Goal: Task Accomplishment & Management: Use online tool/utility

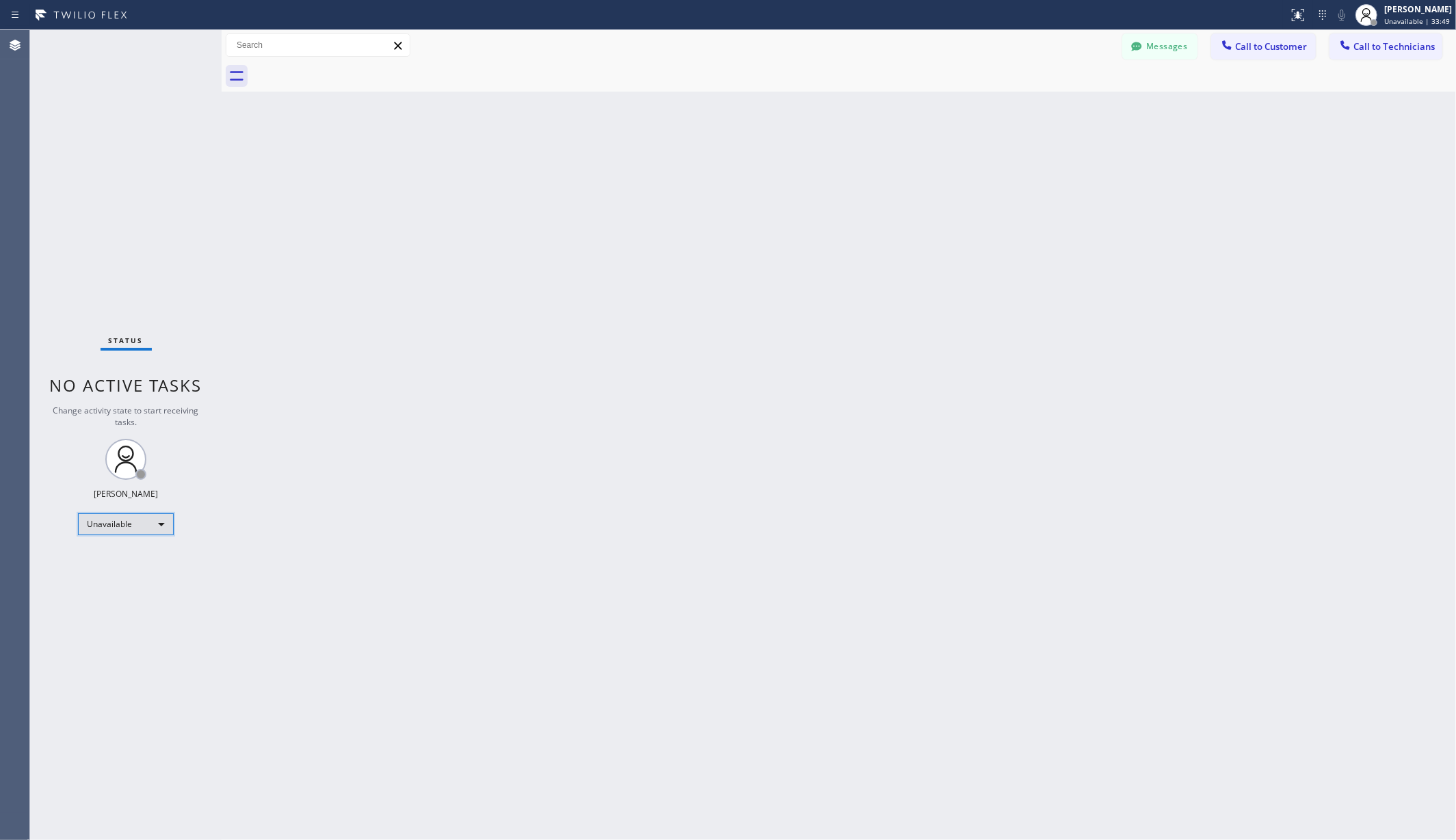
click at [126, 526] on div "Unavailable" at bounding box center [126, 525] width 95 height 22
drag, startPoint x: 114, startPoint y: 562, endPoint x: 447, endPoint y: 541, distance: 333.7
click at [115, 562] on li "Available" at bounding box center [125, 560] width 92 height 17
click at [447, 541] on div "Back to Dashboard Change Sender ID Customers Technicians AA [PERSON_NAME] [DATE…" at bounding box center [838, 435] width 1234 height 810
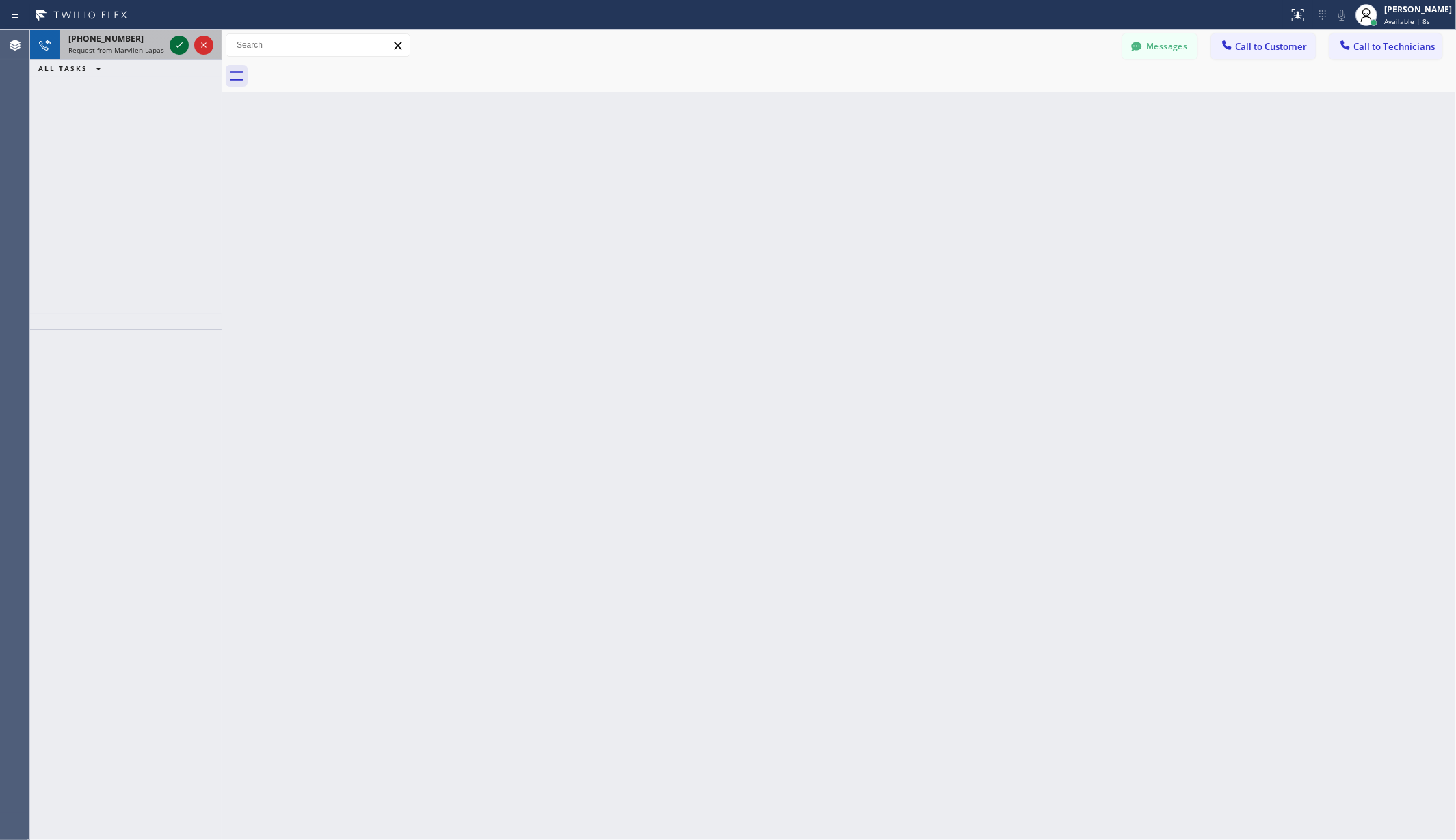
click at [181, 47] on icon at bounding box center [179, 45] width 17 height 17
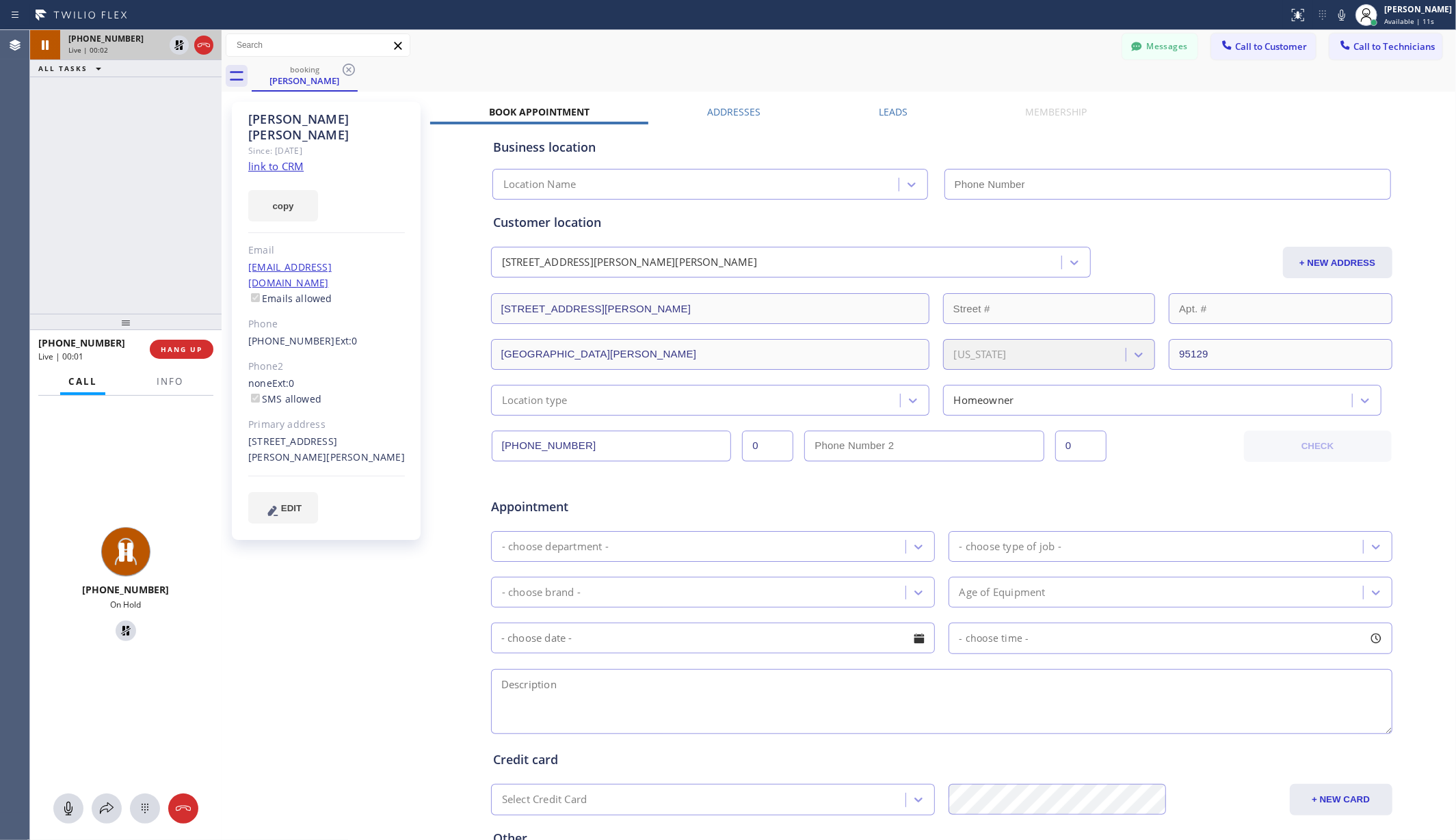
type input "[PHONE_NUMBER]"
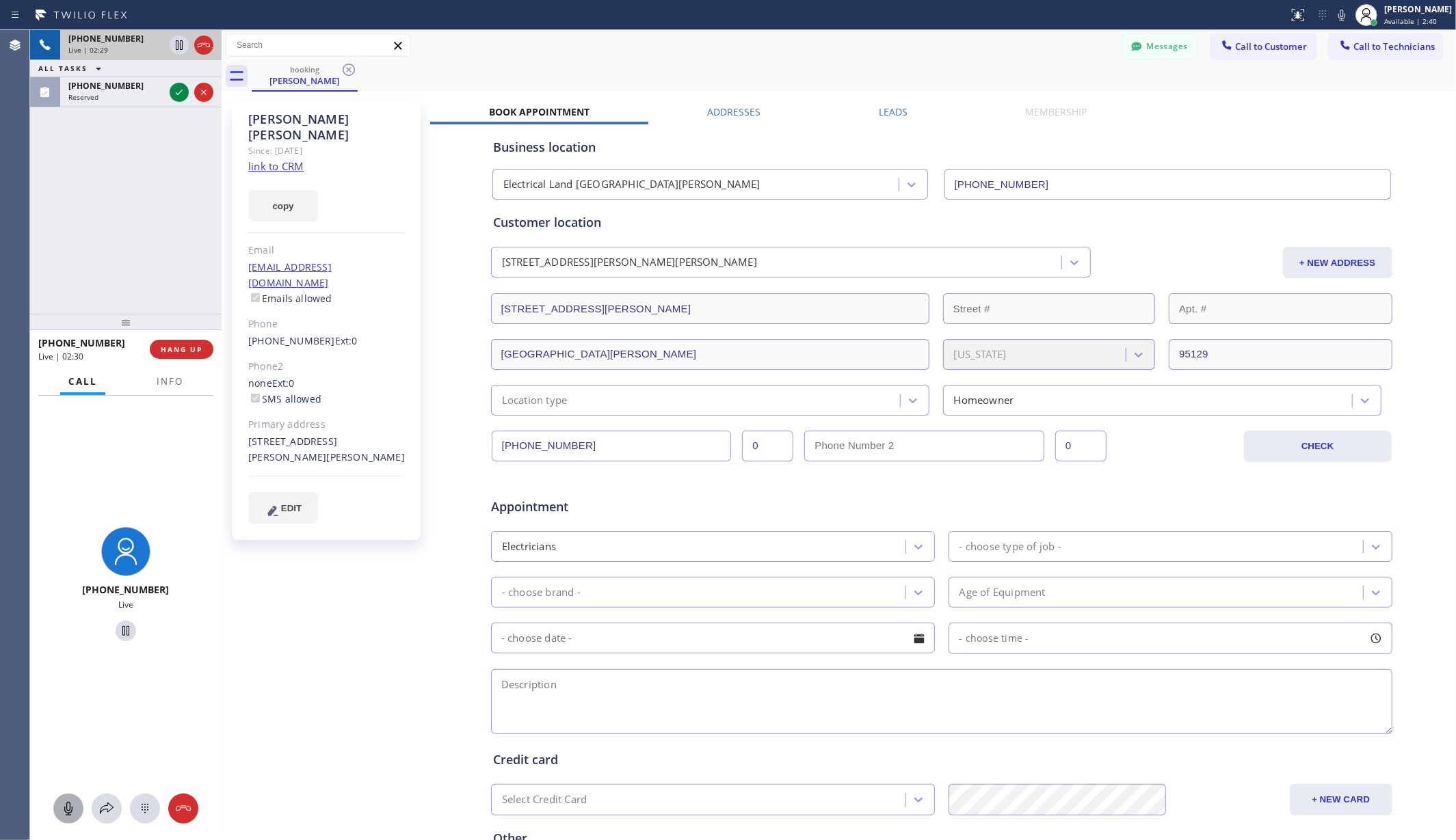
click at [70, 813] on icon at bounding box center [68, 808] width 8 height 14
click at [170, 262] on div "[PHONE_NUMBER] Live | 02:38 ALL TASKS ALL TASKS ACTIVE TASKS TASKS IN WRAP UP […" at bounding box center [126, 172] width 192 height 284
click at [354, 585] on div "[PERSON_NAME] Since: [DATE] link to CRM copy Email [EMAIL_ADDRESS][DOMAIN_NAME]…" at bounding box center [327, 538] width 205 height 886
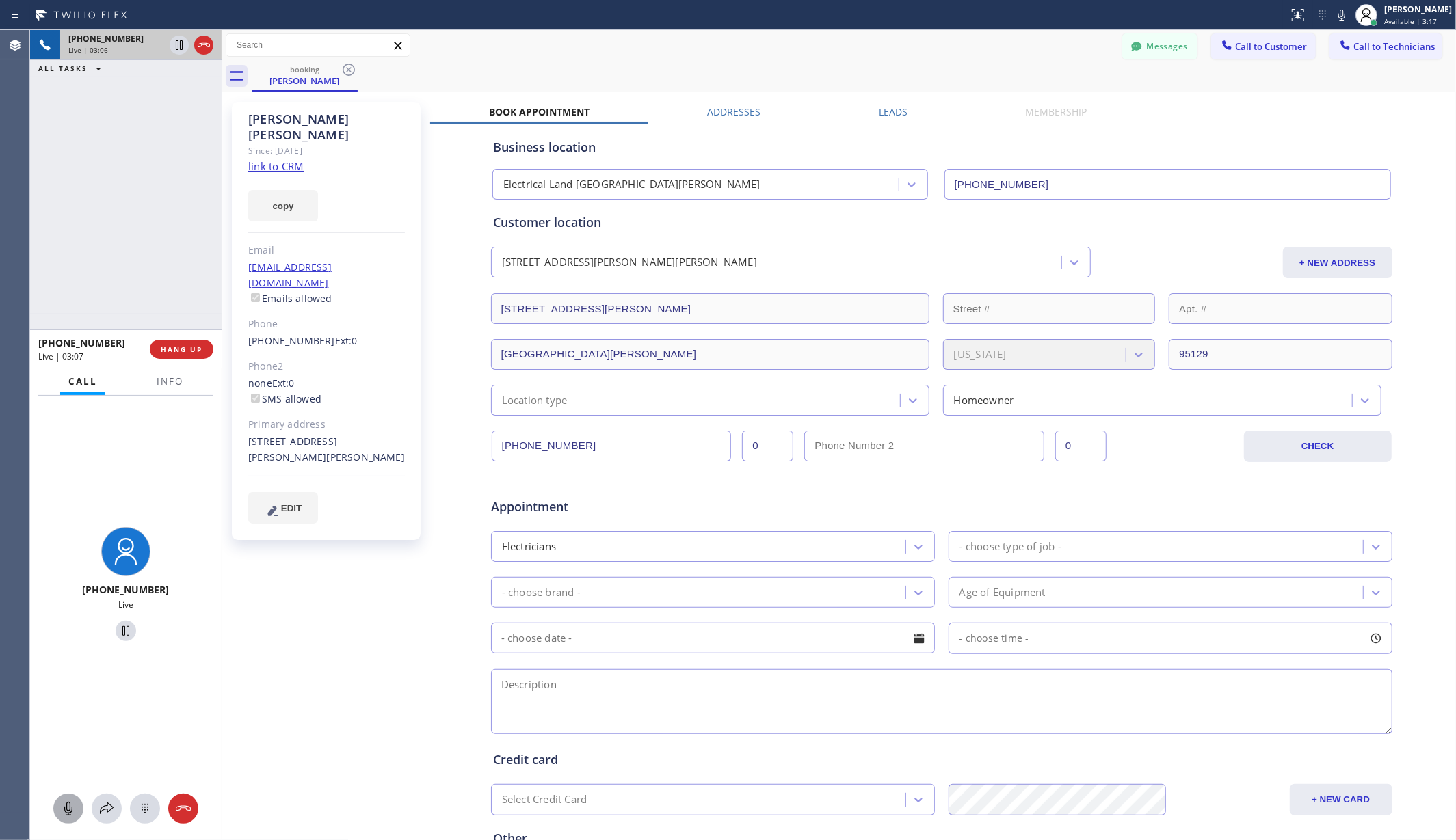
click at [354, 585] on div "[PERSON_NAME] Since: [DATE] link to CRM copy Email [EMAIL_ADDRESS][DOMAIN_NAME]…" at bounding box center [327, 538] width 205 height 886
click at [67, 807] on icon at bounding box center [68, 808] width 17 height 17
click at [134, 708] on div "[PHONE_NUMBER] Live" at bounding box center [126, 586] width 192 height 382
click at [285, 651] on div "[PERSON_NAME] Since: [DATE] link to CRM copy Email [EMAIL_ADDRESS][DOMAIN_NAME]…" at bounding box center [327, 538] width 205 height 886
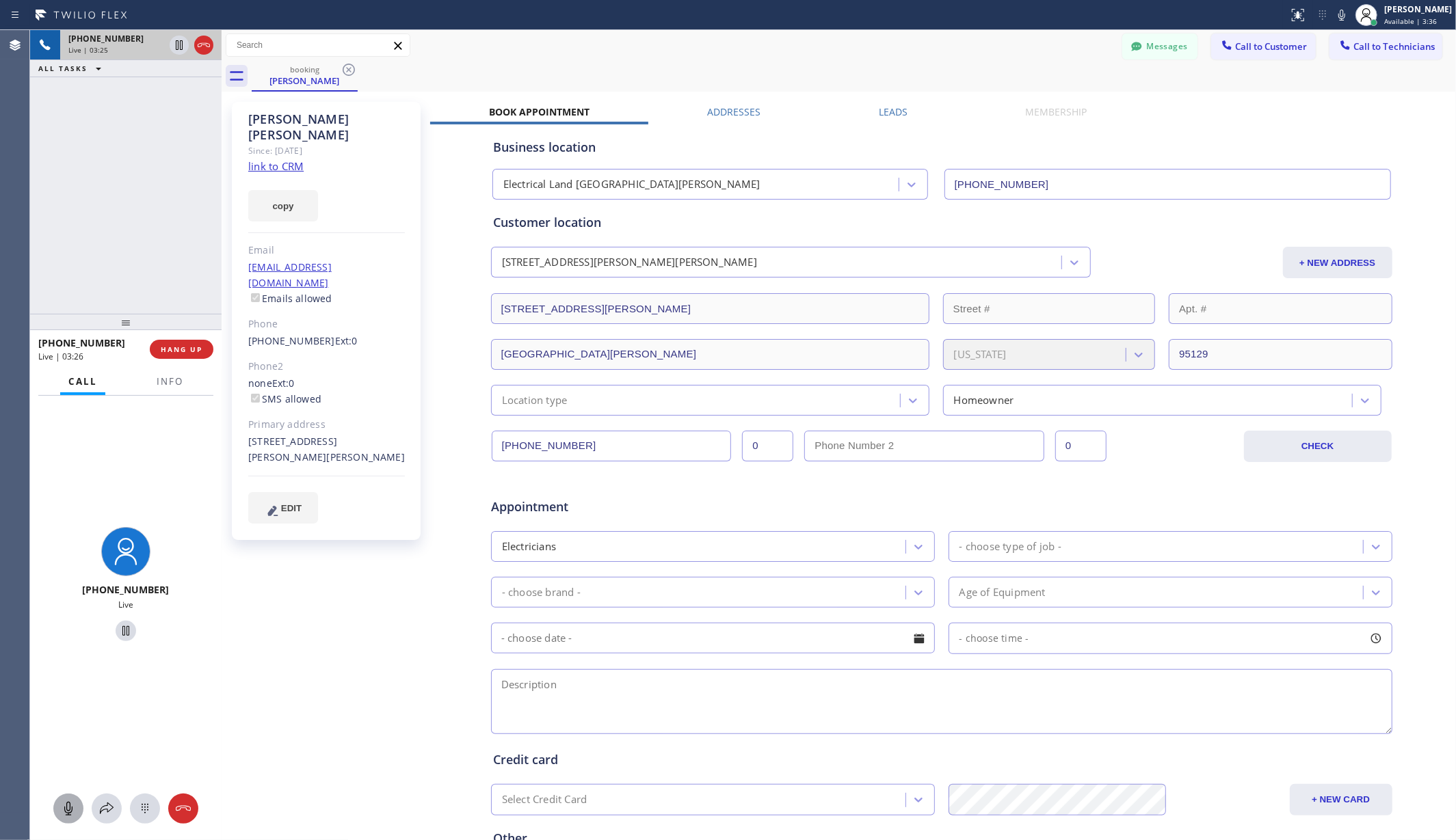
click at [292, 605] on div "[PERSON_NAME] Since: [DATE] link to CRM copy Email [EMAIL_ADDRESS][DOMAIN_NAME]…" at bounding box center [327, 538] width 205 height 886
click at [626, 51] on div "Messages Call to Customer Call to Technicians Outbound call Location Search loc…" at bounding box center [838, 45] width 1234 height 24
click at [328, 581] on div "[PERSON_NAME] Since: [DATE] link to CRM copy Email [EMAIL_ADDRESS][DOMAIN_NAME]…" at bounding box center [327, 538] width 205 height 886
click at [546, 70] on div "booking [PERSON_NAME]" at bounding box center [854, 76] width 1204 height 31
click at [72, 811] on icon at bounding box center [68, 808] width 8 height 14
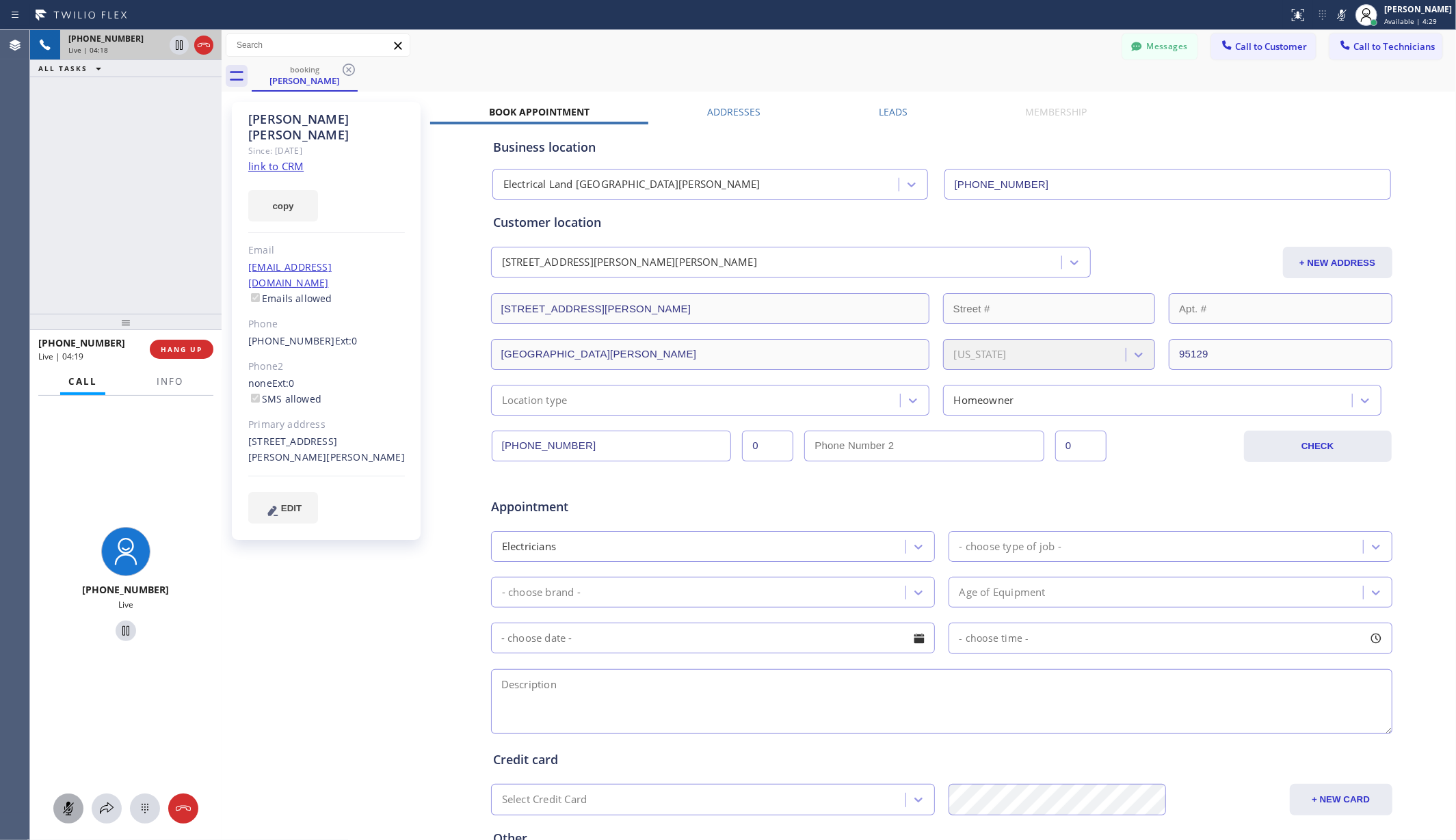
click at [71, 810] on icon at bounding box center [68, 808] width 17 height 17
click at [69, 814] on icon at bounding box center [68, 808] width 17 height 17
click at [105, 682] on div "[PHONE_NUMBER] Live" at bounding box center [126, 586] width 192 height 382
click at [378, 662] on div "[PERSON_NAME] Since: [DATE] link to CRM copy Email [EMAIL_ADDRESS][DOMAIN_NAME]…" at bounding box center [327, 538] width 205 height 886
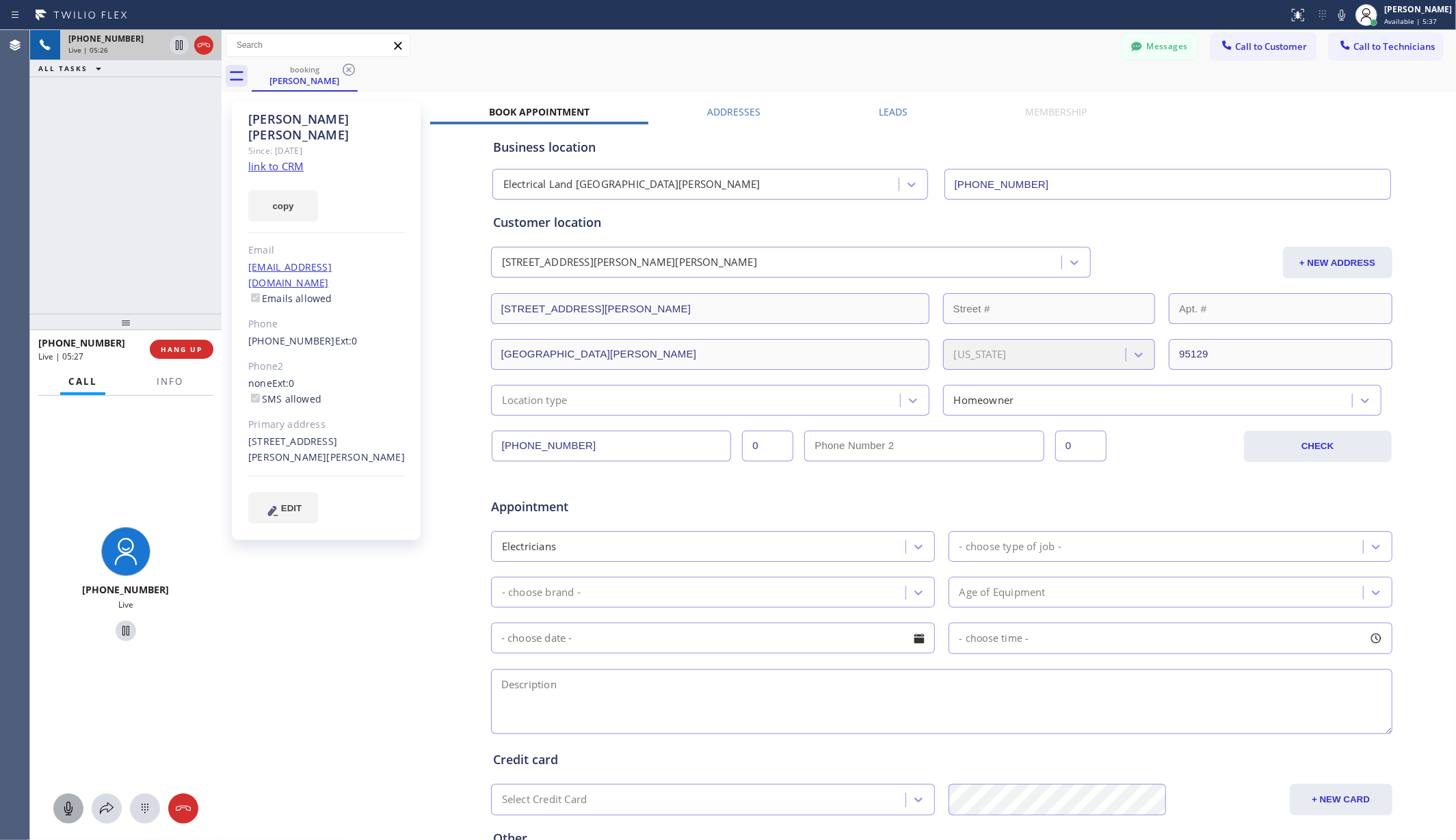
click at [118, 169] on div "[PHONE_NUMBER] Live | 05:26 ALL TASKS ALL TASKS ACTIVE TASKS TASKS IN WRAP UP" at bounding box center [126, 172] width 192 height 284
click at [734, 53] on div "Messages Call to Customer Call to Technicians Outbound call Location Search loc…" at bounding box center [838, 45] width 1234 height 24
click at [337, 630] on div "[PERSON_NAME] Since: [DATE] link to CRM copy Email [EMAIL_ADDRESS][DOMAIN_NAME]…" at bounding box center [327, 538] width 205 height 886
click at [163, 471] on div "[PHONE_NUMBER] Live" at bounding box center [126, 586] width 192 height 382
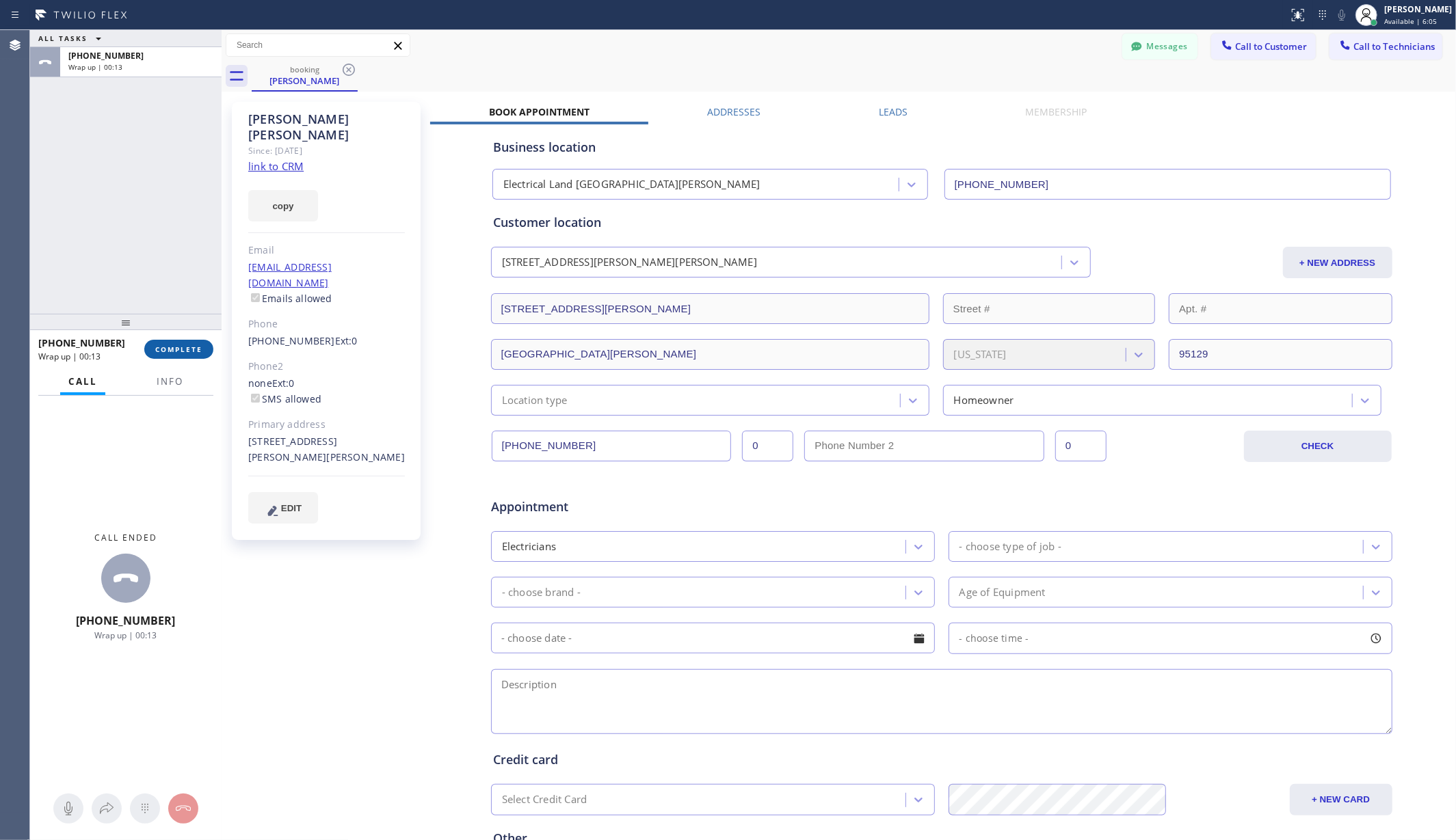
click at [208, 354] on button "COMPLETE" at bounding box center [179, 350] width 69 height 19
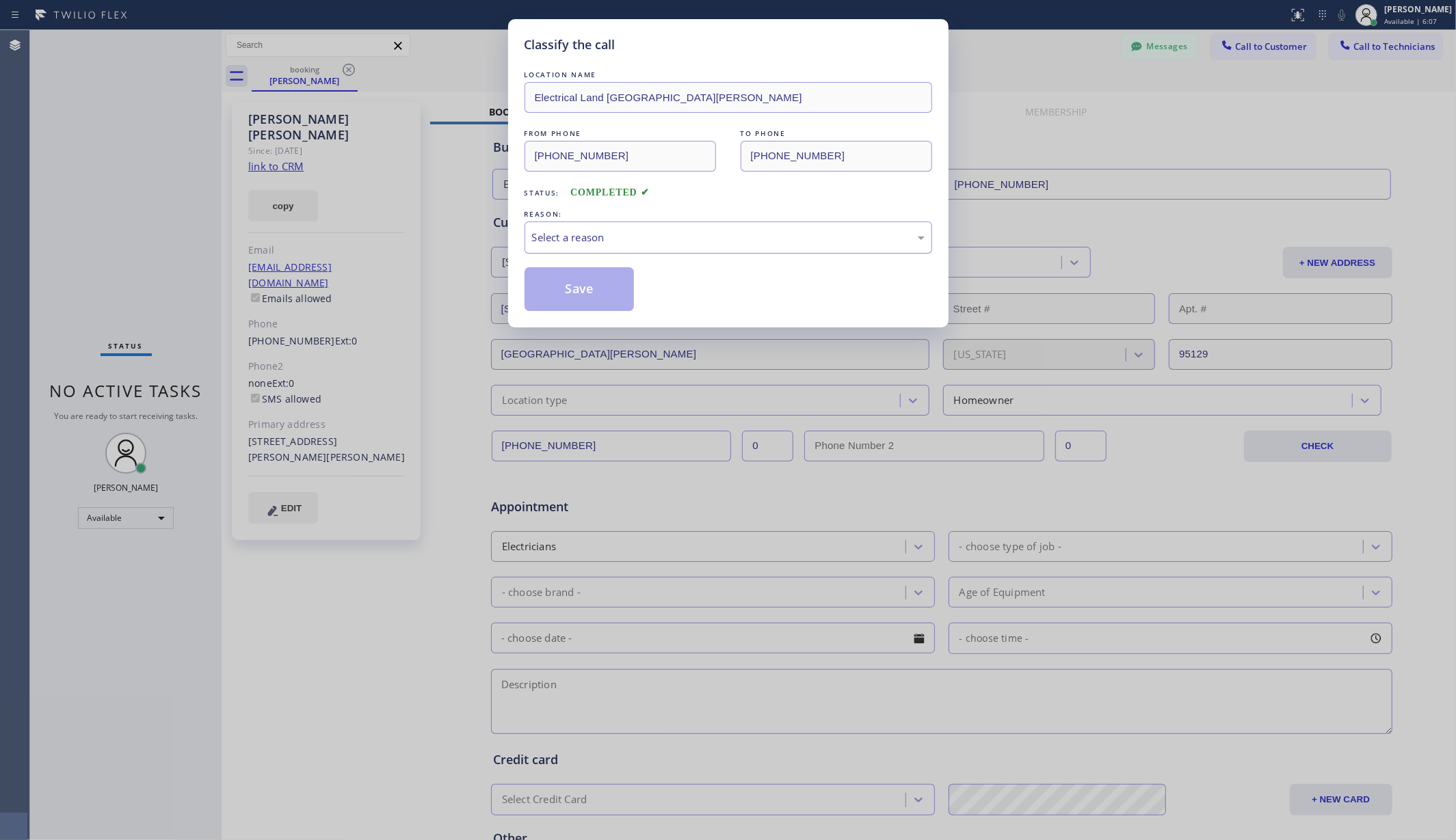
click at [749, 242] on div "Select a reason" at bounding box center [728, 238] width 393 height 16
click at [564, 283] on button "Save" at bounding box center [579, 288] width 110 height 44
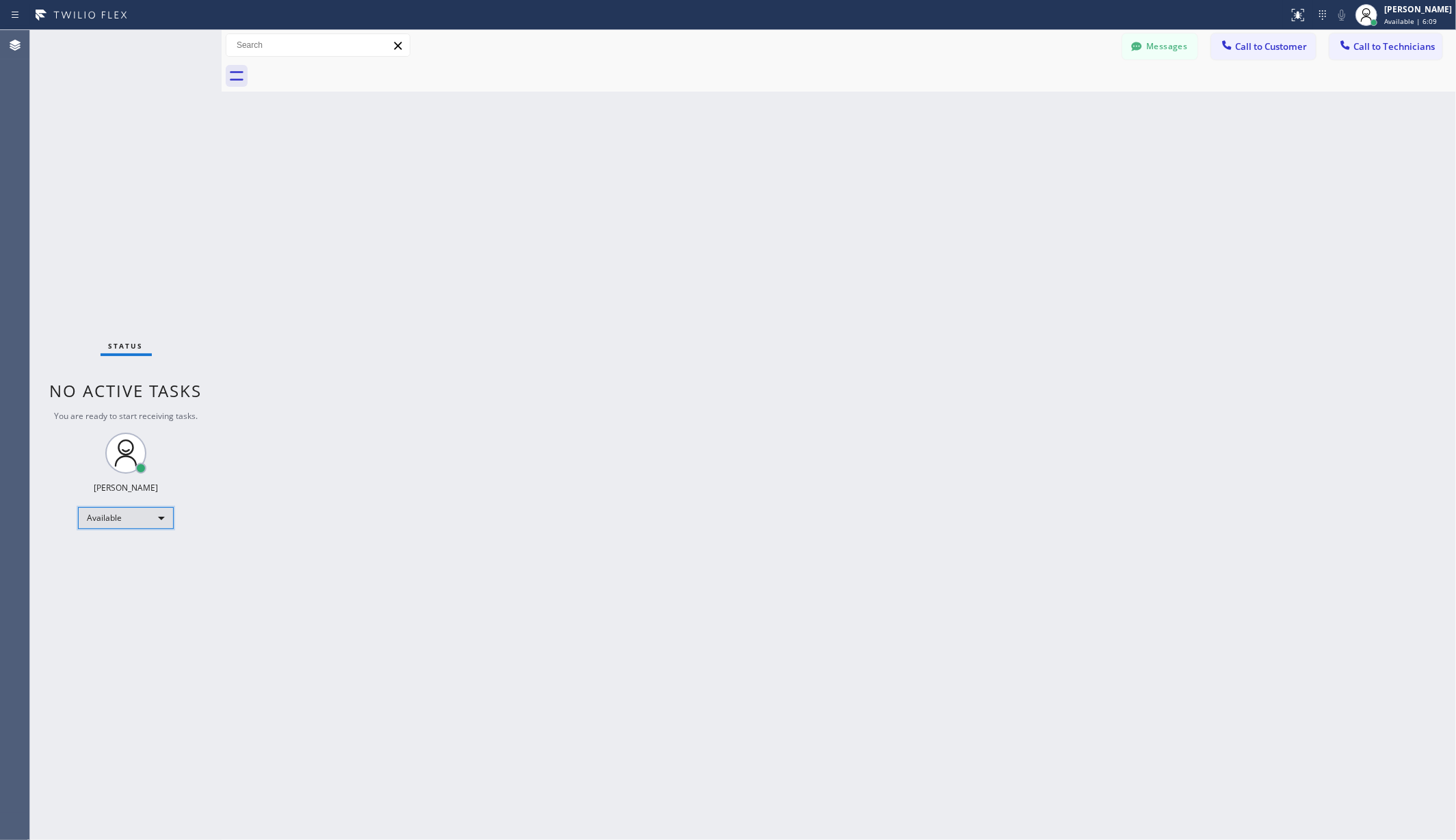
click at [124, 518] on div "Available" at bounding box center [126, 518] width 95 height 22
click at [133, 572] on li "Unavailable" at bounding box center [125, 571] width 92 height 17
click at [379, 525] on div "Back to Dashboard Change Sender ID Customers Technicians AA [PERSON_NAME] [DATE…" at bounding box center [838, 435] width 1234 height 810
